Goal: Check status: Check status

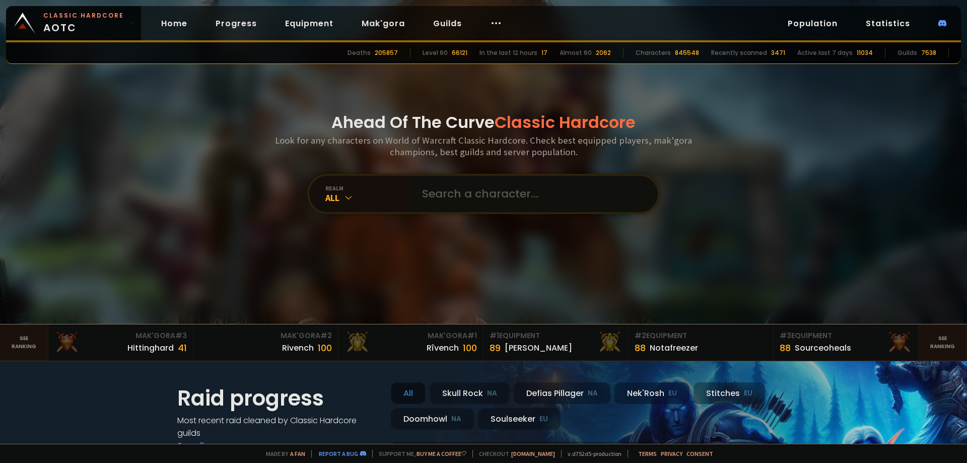
click at [491, 197] on input "text" at bounding box center [531, 194] width 230 height 36
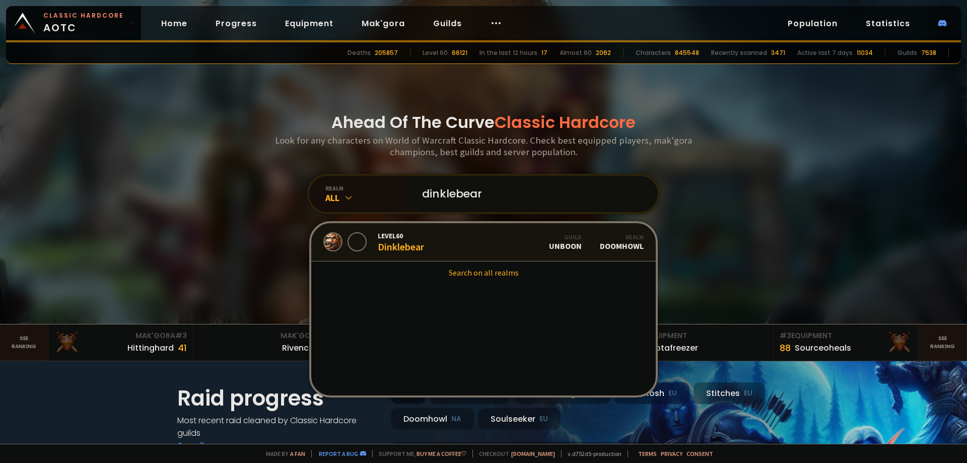
type input "dinklebear"
click at [414, 249] on div "Level 60 Dinklebear" at bounding box center [401, 242] width 46 height 22
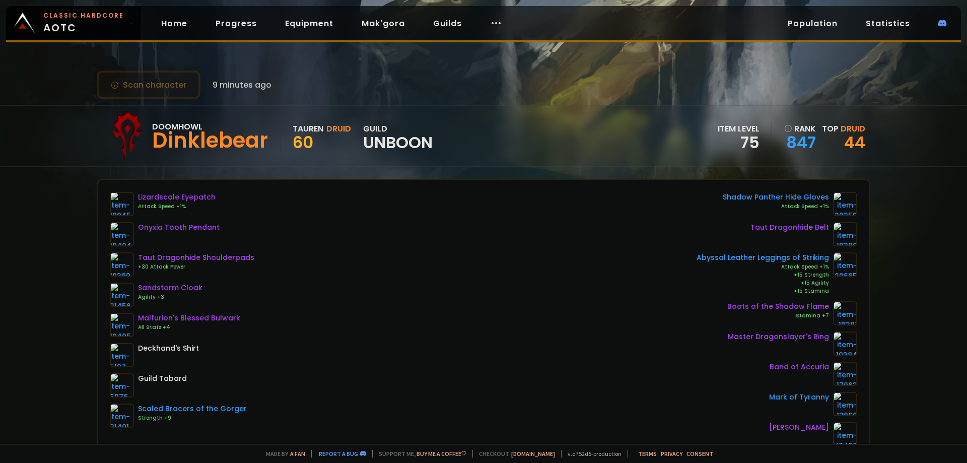
click at [176, 92] on button "Scan character" at bounding box center [149, 84] width 104 height 29
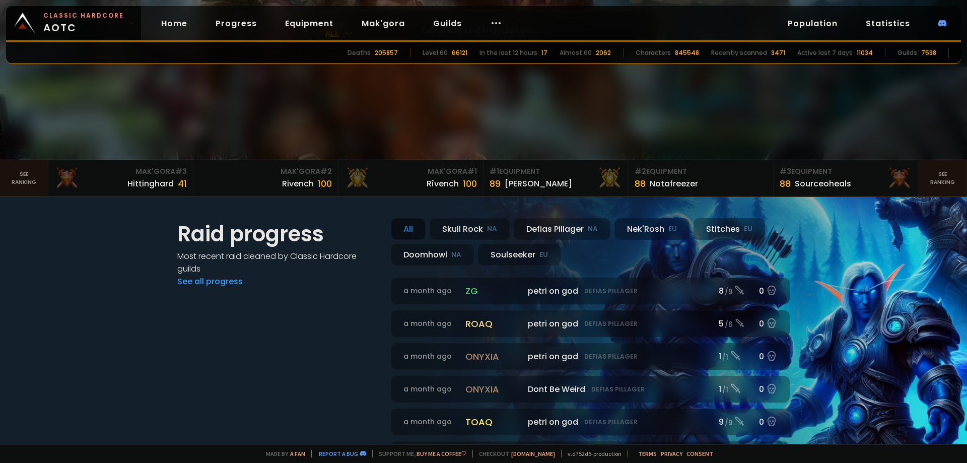
scroll to position [158, 0]
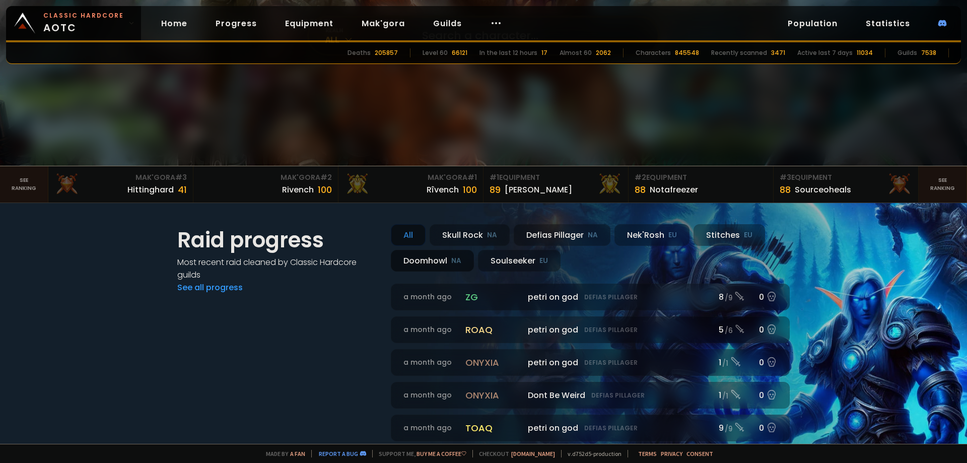
click at [438, 257] on div "Doomhowl NA" at bounding box center [432, 261] width 83 height 22
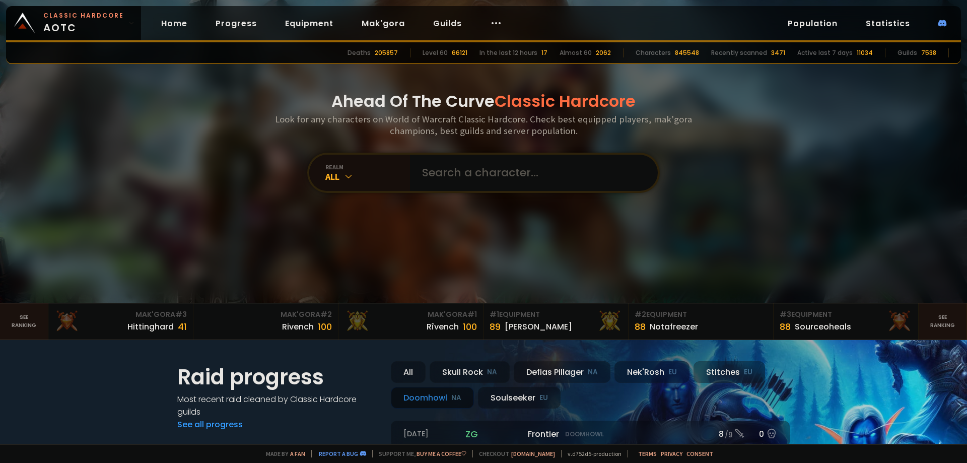
scroll to position [7, 0]
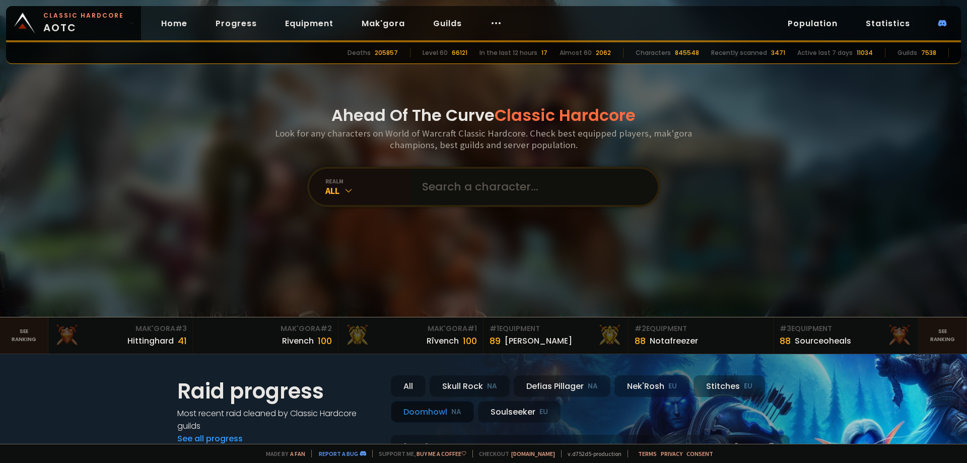
click at [538, 180] on input "text" at bounding box center [531, 187] width 230 height 36
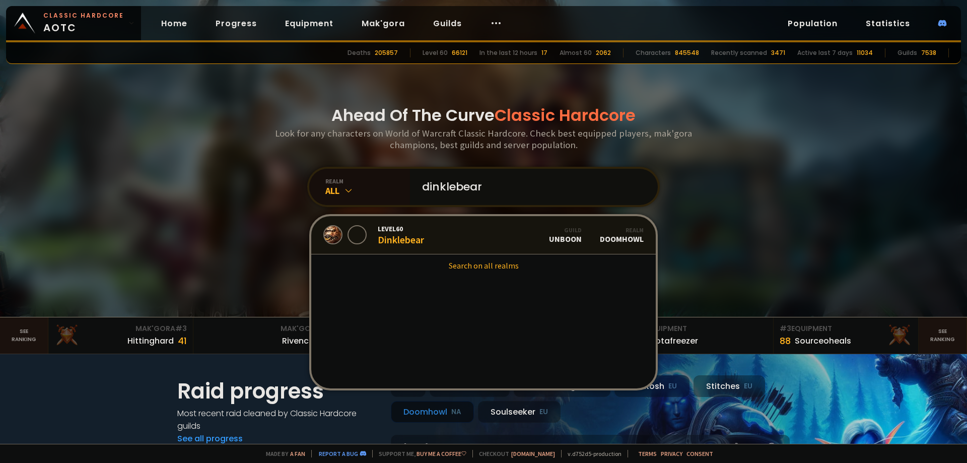
type input "dinklebear"
click at [358, 236] on div at bounding box center [356, 234] width 19 height 19
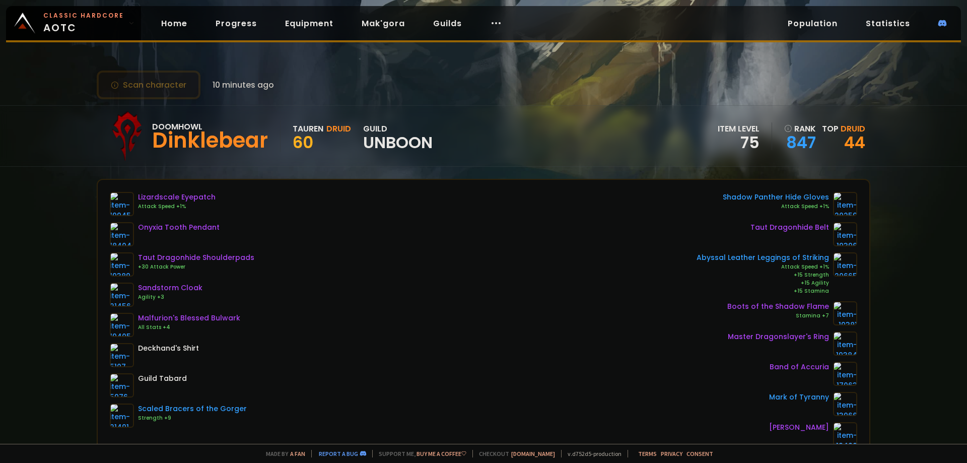
click at [142, 94] on button "Scan character" at bounding box center [149, 84] width 104 height 29
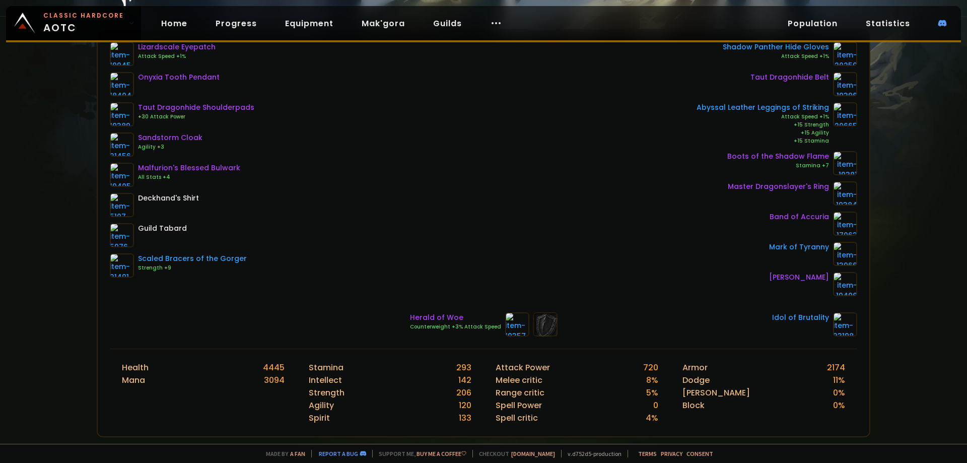
scroll to position [101, 0]
